Goal: Task Accomplishment & Management: Complete application form

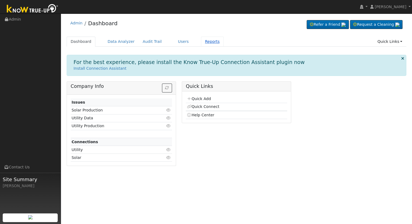
drag, startPoint x: 206, startPoint y: 40, endPoint x: 200, endPoint y: 41, distance: 5.7
click at [395, 44] on link "Quick Links" at bounding box center [389, 42] width 33 height 10
click at [201, 40] on link "Reports" at bounding box center [212, 42] width 23 height 10
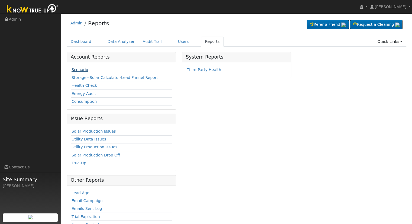
click at [78, 67] on link "Scenario" at bounding box center [79, 69] width 17 height 4
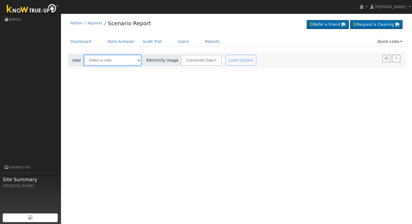
click at [97, 58] on input "text" at bounding box center [112, 60] width 57 height 11
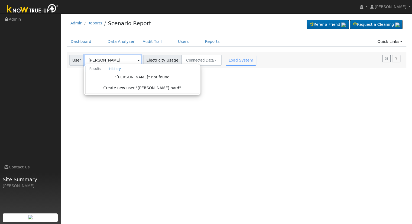
click at [103, 62] on input "elizabeth hard" at bounding box center [112, 60] width 57 height 11
click at [110, 60] on input "elizabeth hard" at bounding box center [112, 60] width 57 height 11
type input "elizabeth hard"
click at [383, 44] on link "Quick Links" at bounding box center [389, 42] width 33 height 10
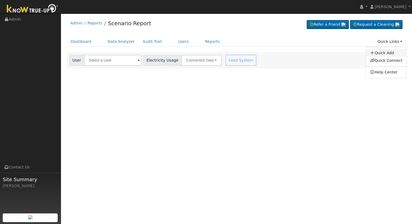
click at [378, 53] on link "Quick Add" at bounding box center [386, 53] width 40 height 8
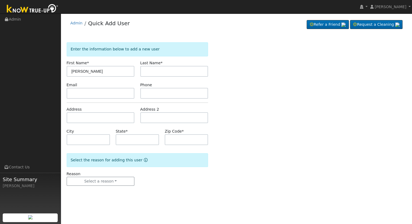
type input "[PERSON_NAME]"
click at [157, 67] on input "text" at bounding box center [174, 71] width 68 height 11
type input "[PERSON_NAME]"
click at [89, 92] on input "text" at bounding box center [101, 93] width 68 height 11
click at [157, 67] on input "[PERSON_NAME]" at bounding box center [174, 71] width 68 height 11
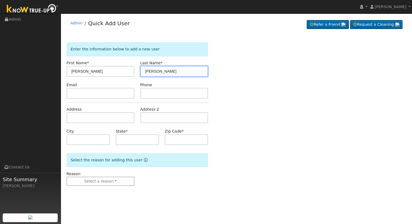
click at [157, 67] on input "[PERSON_NAME]" at bounding box center [174, 71] width 68 height 11
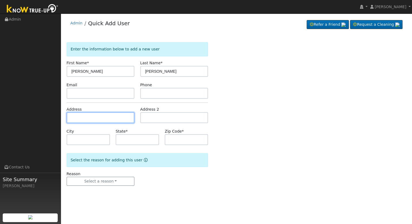
click at [81, 119] on input "text" at bounding box center [101, 117] width 68 height 11
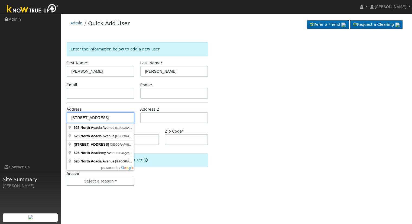
type input "625 North Acacia Avenue"
type input "Reedley"
type input "CA"
type input "93654"
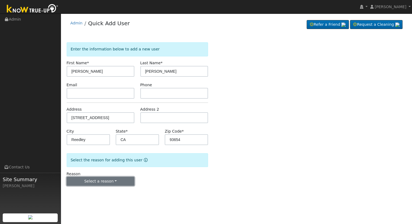
click at [105, 182] on button "Select a reason" at bounding box center [101, 180] width 68 height 9
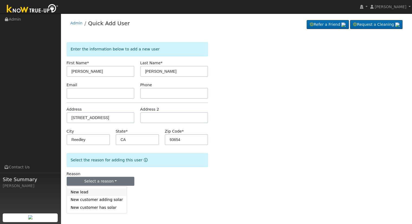
click at [100, 193] on link "New lead" at bounding box center [97, 192] width 60 height 8
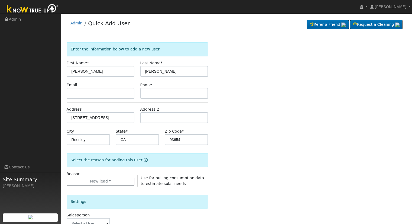
scroll to position [126, 0]
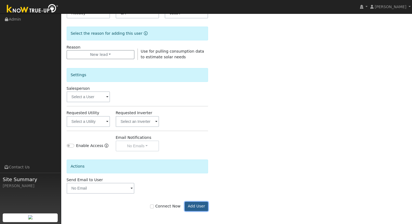
click at [196, 202] on button "Add User" at bounding box center [197, 205] width 24 height 9
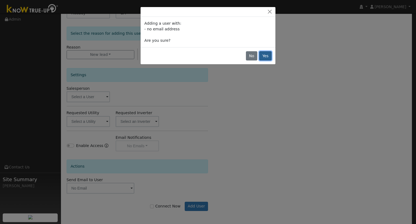
click at [265, 54] on button "Yes" at bounding box center [265, 55] width 12 height 9
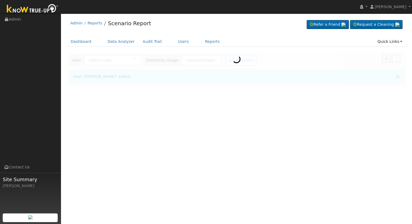
type input "[PERSON_NAME]"
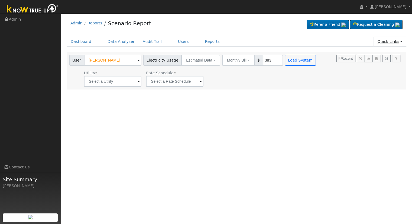
click at [403, 42] on link "Quick Links" at bounding box center [389, 42] width 33 height 10
click at [396, 59] on link "Quick Connect" at bounding box center [386, 61] width 40 height 8
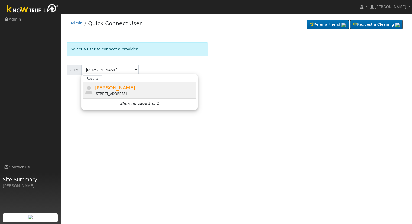
click at [112, 92] on div "[STREET_ADDRESS]" at bounding box center [144, 93] width 100 height 5
type input "[PERSON_NAME]"
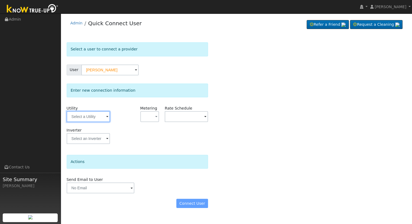
click at [78, 111] on input "text" at bounding box center [88, 116] width 43 height 11
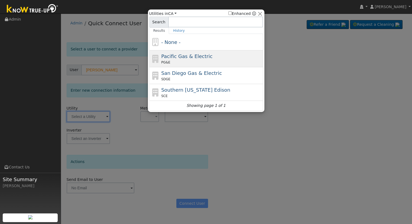
click at [197, 54] on span "Pacific Gas & Electric" at bounding box center [186, 56] width 51 height 6
type input "PG&E"
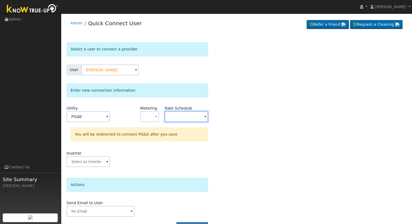
click at [169, 116] on input "text" at bounding box center [186, 116] width 43 height 11
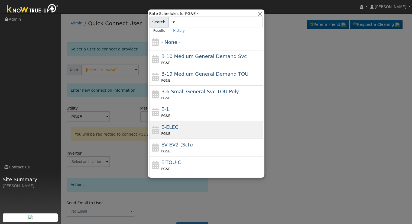
type input "e"
click at [172, 132] on div "PG&E" at bounding box center [211, 133] width 100 height 6
type input "E-ELEC"
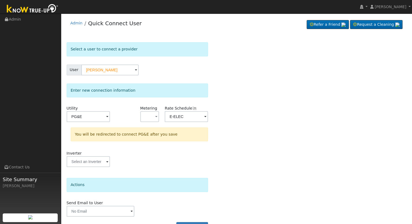
scroll to position [15, 0]
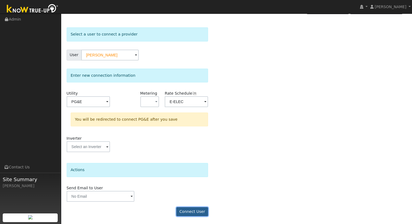
click at [190, 207] on button "Connect User" at bounding box center [192, 211] width 32 height 9
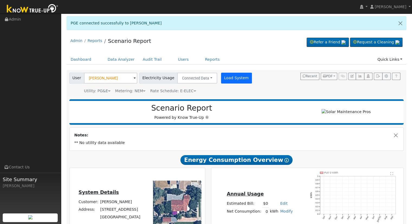
click at [230, 82] on button "Load System" at bounding box center [236, 78] width 31 height 11
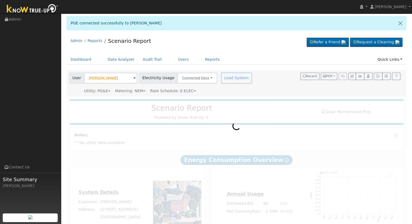
click at [0, 154] on ul "Navigation Admin Links Contact Us Site Summary [PERSON_NAME]" at bounding box center [30, 126] width 61 height 224
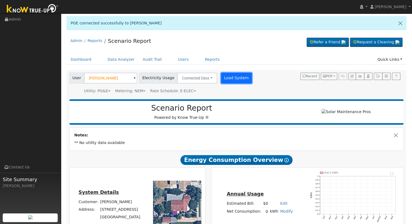
click at [228, 79] on button "Load System" at bounding box center [236, 78] width 31 height 11
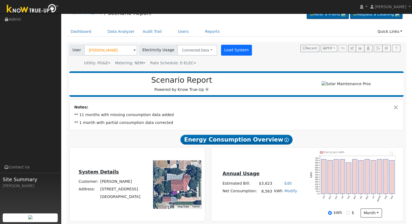
scroll to position [29, 0]
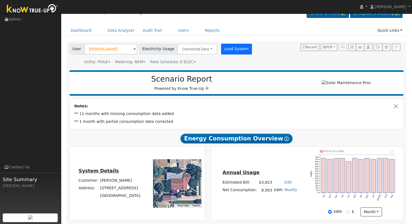
click at [237, 48] on button "Load System" at bounding box center [236, 49] width 31 height 11
click at [229, 52] on button "Load System" at bounding box center [236, 49] width 31 height 11
click at [220, 54] on div "Load System" at bounding box center [237, 49] width 34 height 11
click at [233, 52] on button "Load System" at bounding box center [236, 49] width 31 height 11
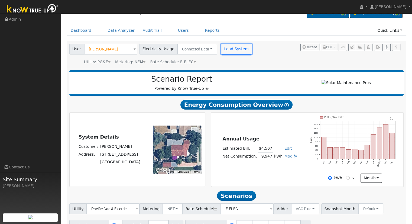
click at [233, 52] on button "Load System" at bounding box center [236, 49] width 31 height 11
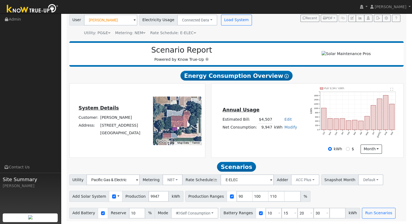
scroll to position [46, 0]
